Goal: Find specific page/section: Find specific page/section

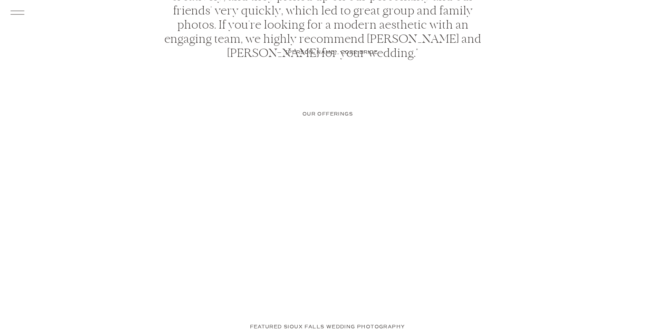
scroll to position [2519, 0]
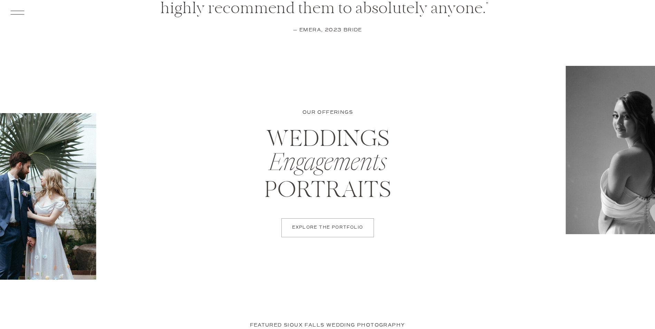
click at [334, 226] on p "EXPLORE THE PORTFOLIO" at bounding box center [327, 228] width 77 height 6
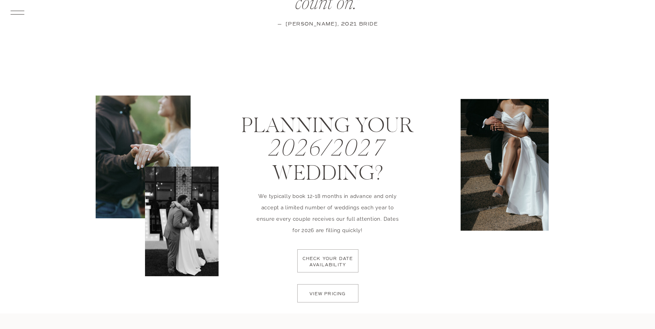
scroll to position [1035, 0]
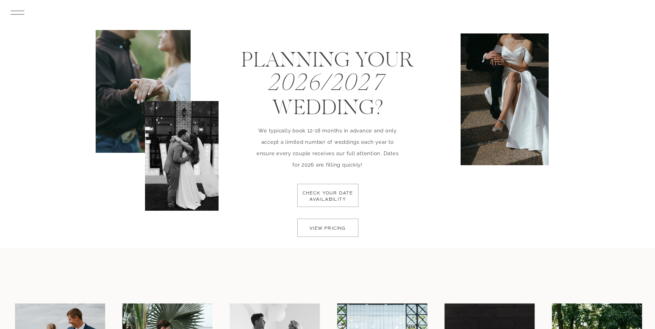
click at [324, 196] on p "check your date availability" at bounding box center [327, 201] width 55 height 20
